Goal: Navigation & Orientation: Find specific page/section

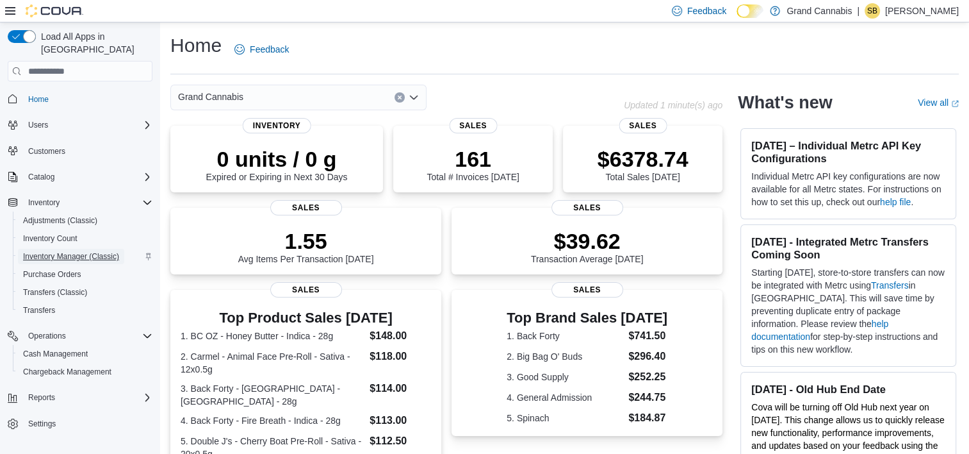
click at [64, 251] on span "Inventory Manager (Classic)" at bounding box center [71, 256] width 96 height 10
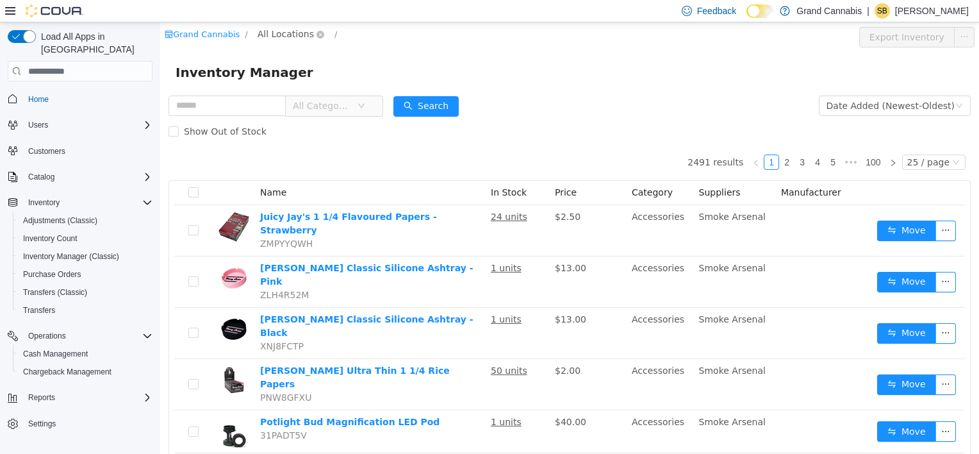
click at [275, 33] on span "All Locations" at bounding box center [286, 34] width 56 height 14
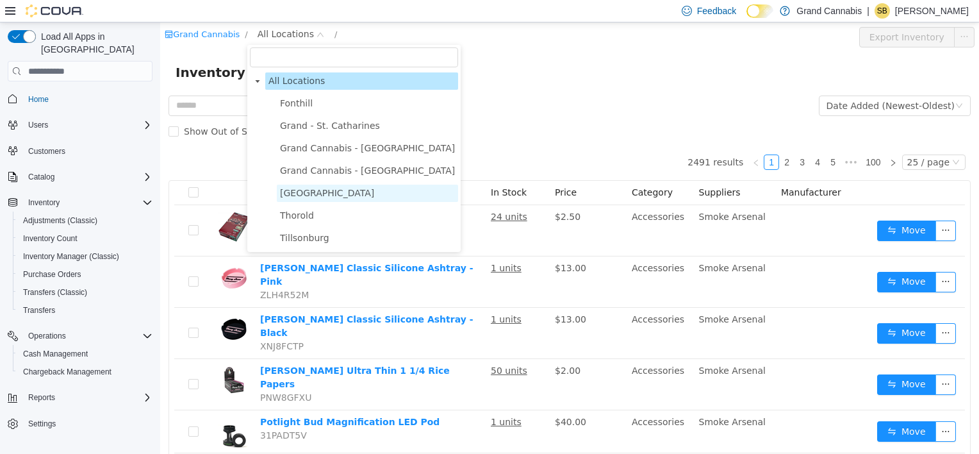
click at [309, 196] on span "[GEOGRAPHIC_DATA]" at bounding box center [327, 193] width 94 height 10
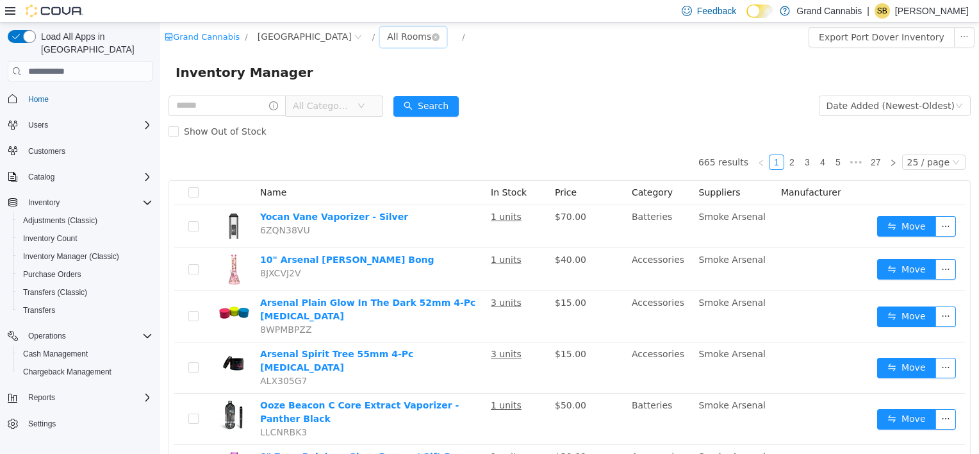
click at [387, 38] on div "All Rooms" at bounding box center [409, 36] width 44 height 19
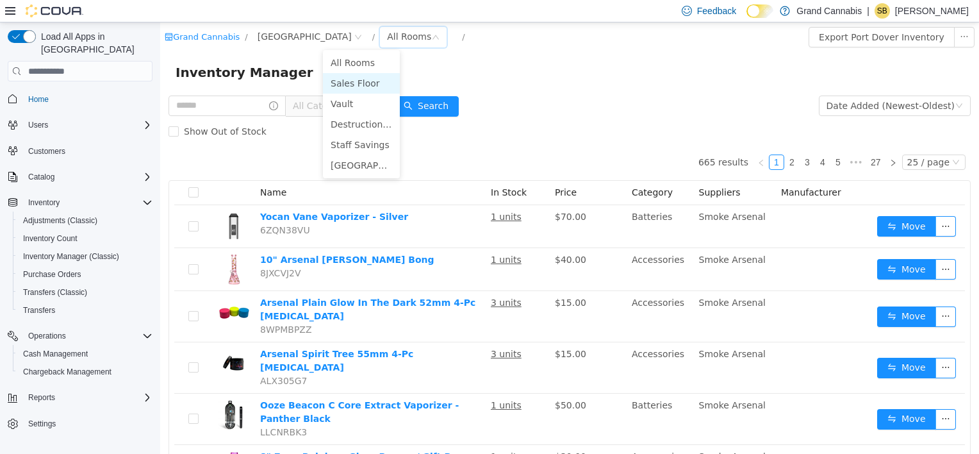
click at [355, 85] on li "Sales Floor" at bounding box center [361, 83] width 77 height 20
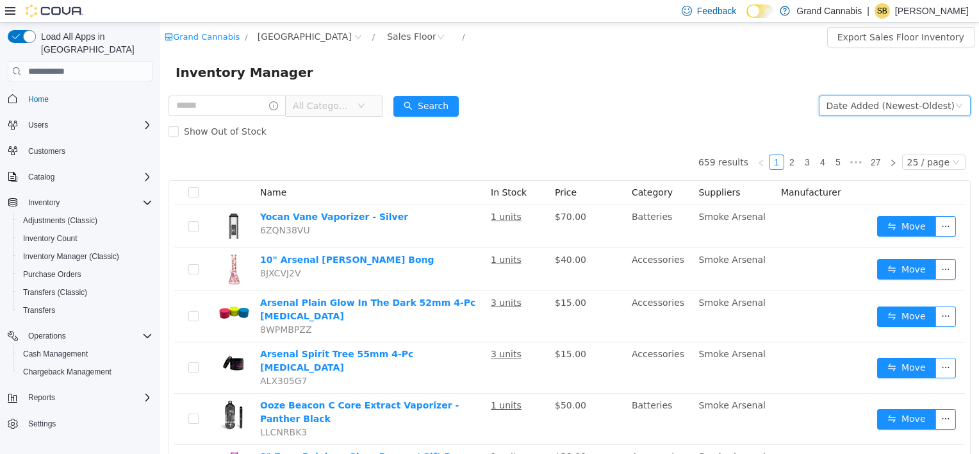
click at [897, 110] on div "Date Added (Newest-Oldest)" at bounding box center [890, 105] width 128 height 19
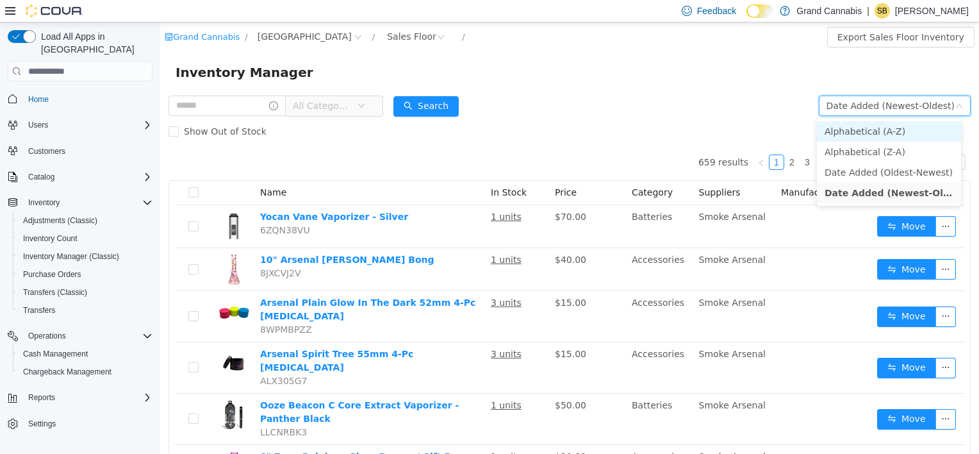
click at [865, 130] on li "Alphabetical (A-Z)" at bounding box center [889, 131] width 144 height 20
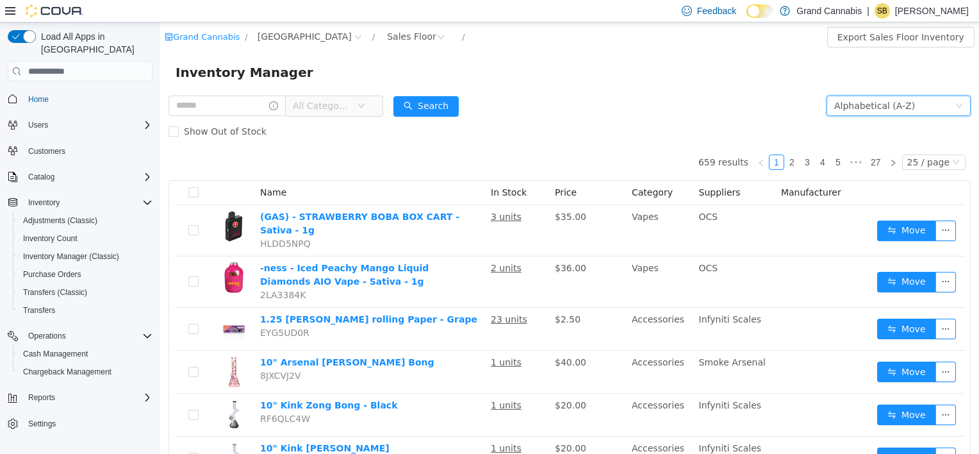
click at [900, 108] on div "Alphabetical (A-Z)" at bounding box center [894, 105] width 120 height 19
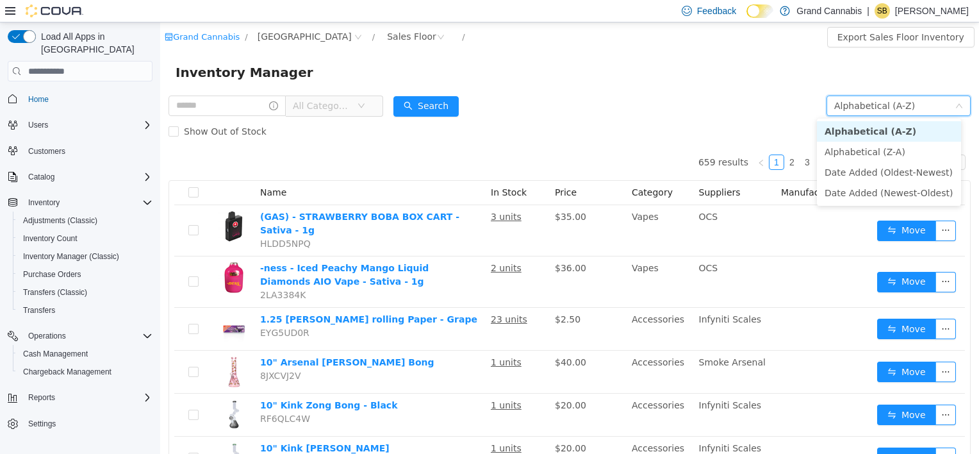
click at [876, 132] on li "Alphabetical (A-Z)" at bounding box center [889, 131] width 144 height 20
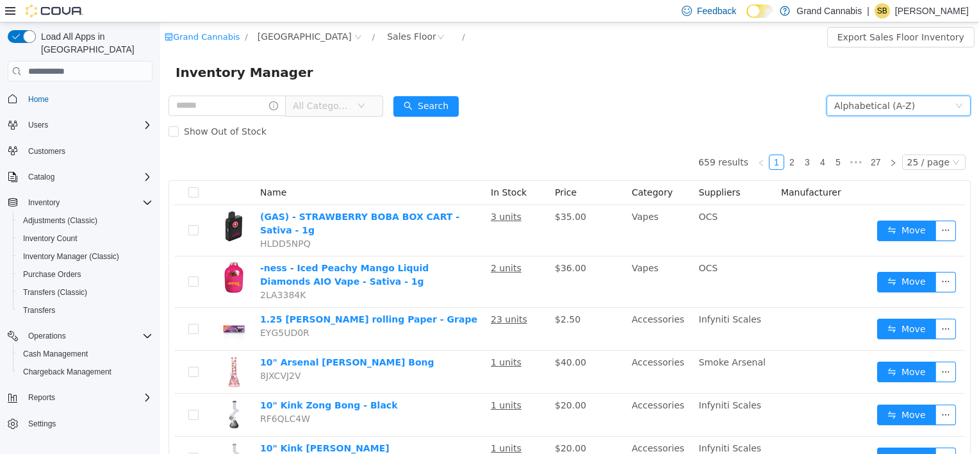
drag, startPoint x: 553, startPoint y: 87, endPoint x: 556, endPoint y: 94, distance: 6.9
click at [554, 88] on div "Inventory Manager" at bounding box center [569, 72] width 819 height 41
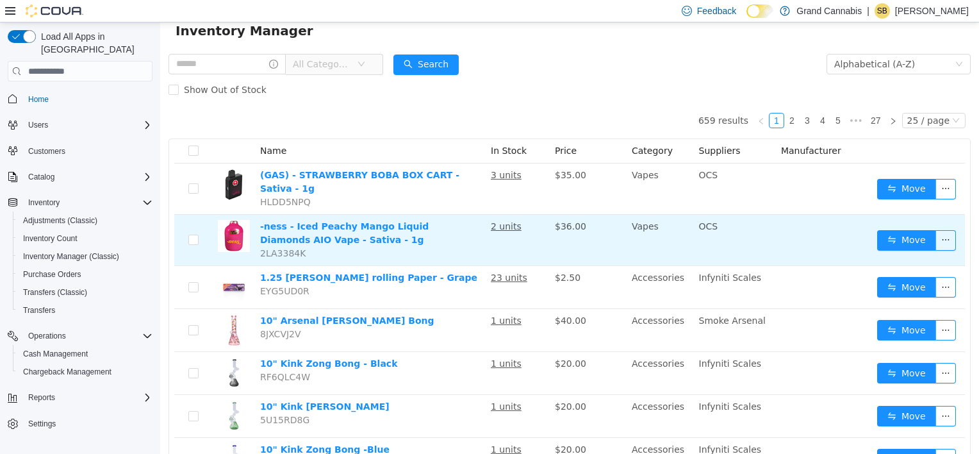
scroll to position [64, 0]
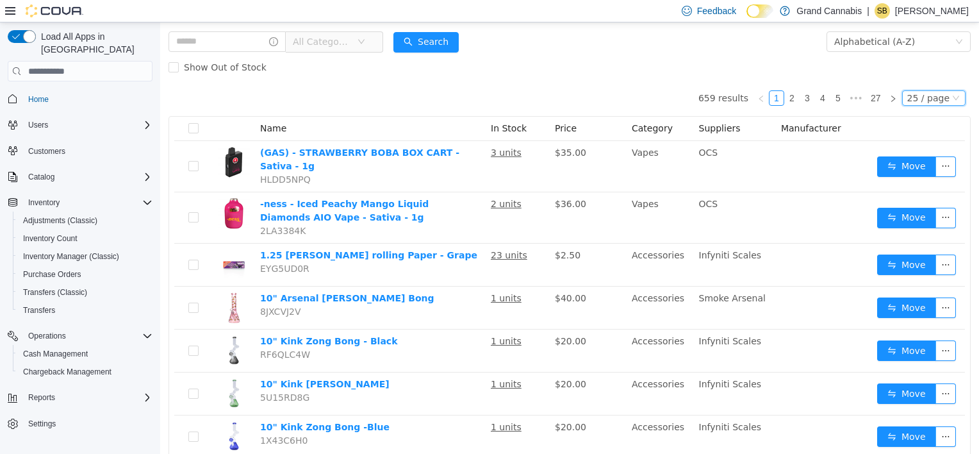
click at [932, 95] on div "25 / page" at bounding box center [928, 98] width 42 height 14
click at [945, 186] on li "50 / page" at bounding box center [928, 180] width 62 height 20
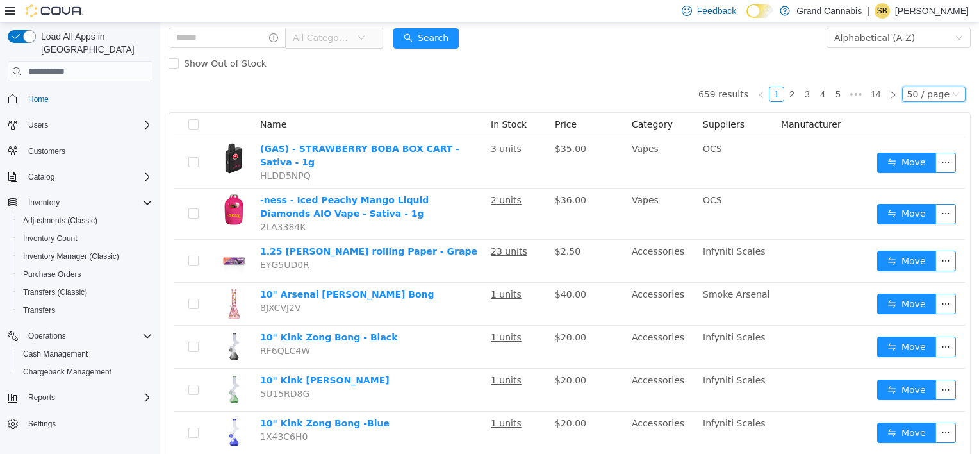
scroll to position [8, 0]
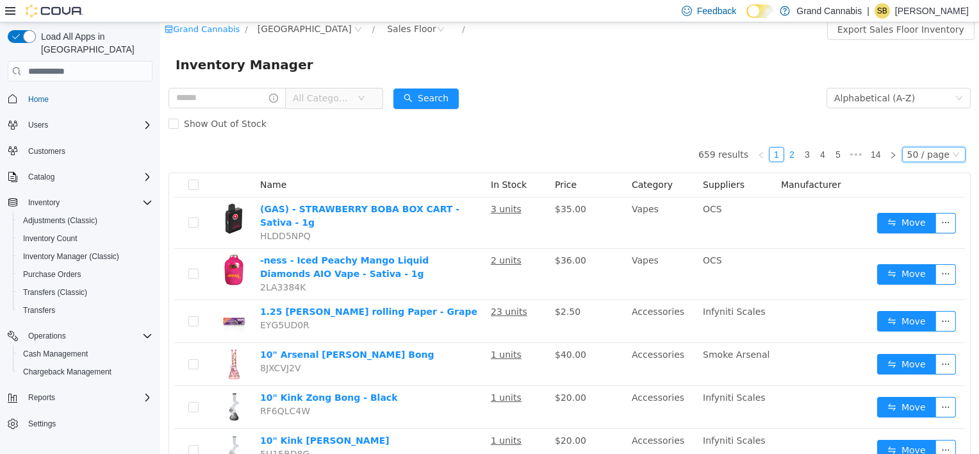
click at [789, 152] on link "2" at bounding box center [792, 154] width 14 height 14
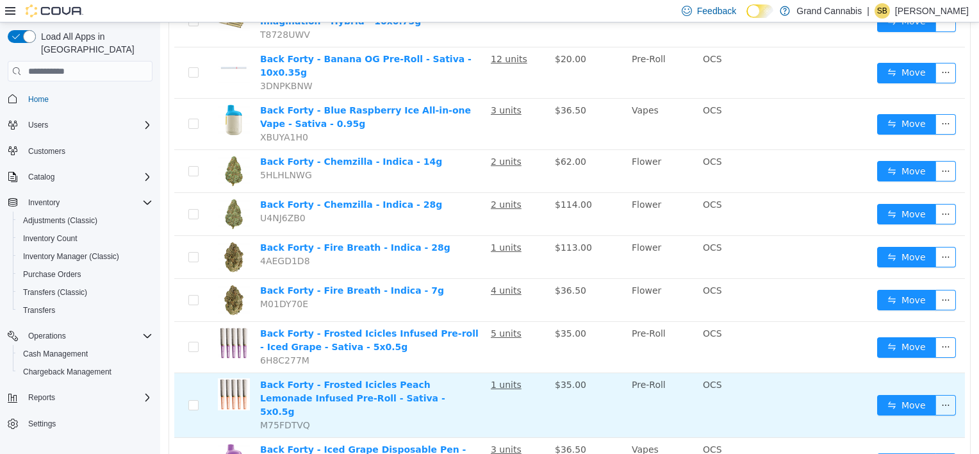
scroll to position [2127, 0]
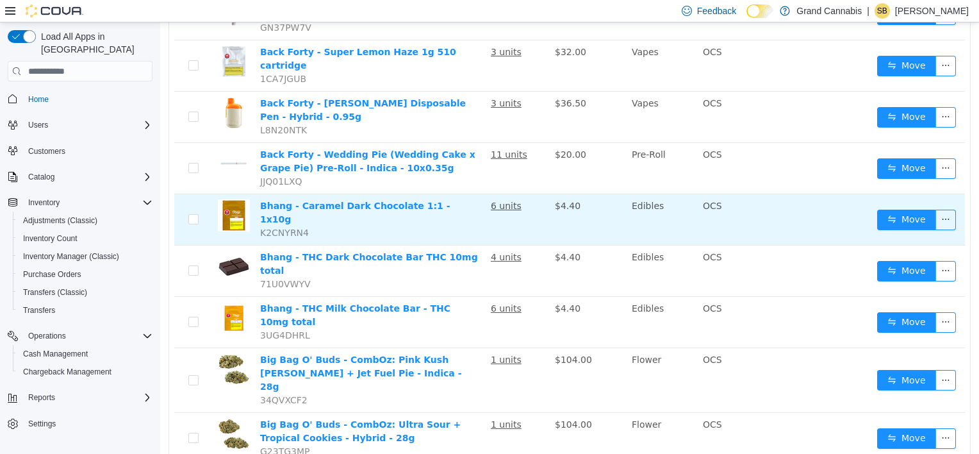
scroll to position [641, 0]
